Goal: Check status: Check status

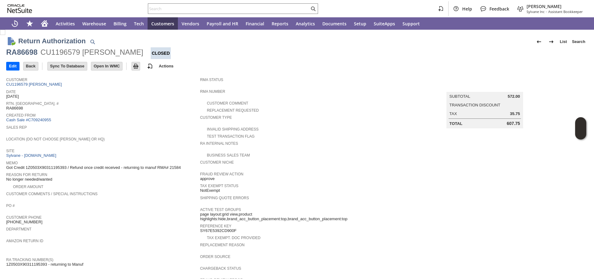
click at [23, 54] on div "RA86698" at bounding box center [21, 52] width 31 height 10
copy div "RA86698"
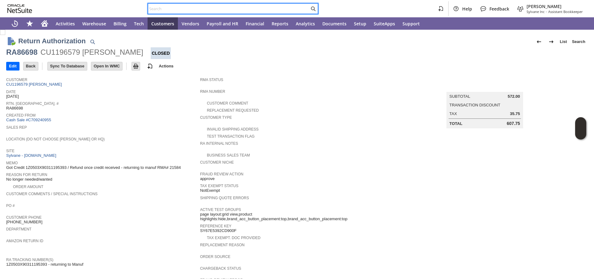
click at [256, 6] on input "text" at bounding box center [228, 8] width 161 height 7
paste input "RA86698"
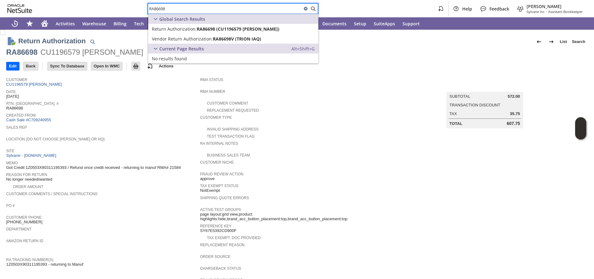
click at [197, 10] on input "RA86698" at bounding box center [225, 8] width 154 height 7
paste input "4568062"
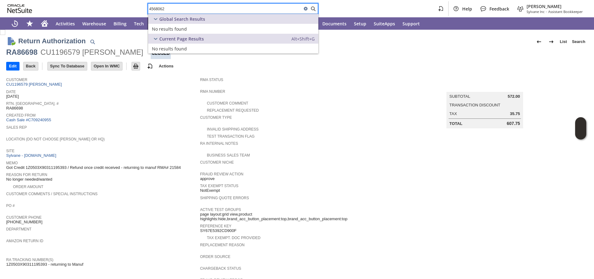
click at [153, 9] on input "4568062" at bounding box center [225, 8] width 154 height 7
paste input "P214269"
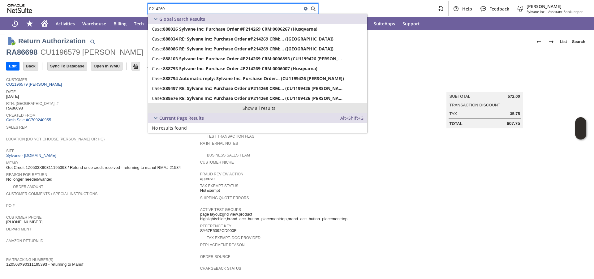
type input "P214269"
click at [176, 103] on link "Show all results" at bounding box center [257, 108] width 219 height 10
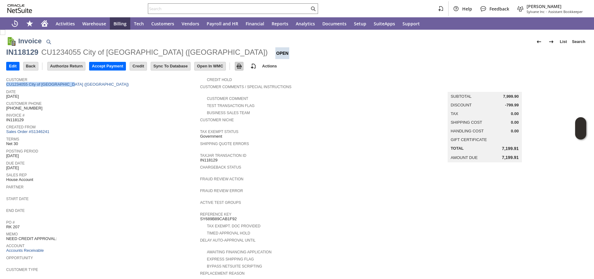
click at [243, 67] on img at bounding box center [239, 66] width 7 height 7
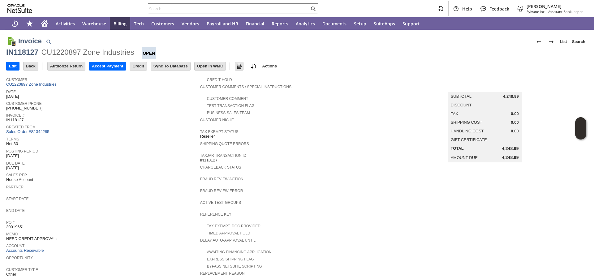
click at [135, 106] on div "Customer Phone (281) 217-0762" at bounding box center [101, 105] width 191 height 11
click at [243, 68] on img at bounding box center [239, 66] width 7 height 7
click at [128, 145] on div "Terms Net 30" at bounding box center [101, 140] width 191 height 11
